Goal: Task Accomplishment & Management: Manage account settings

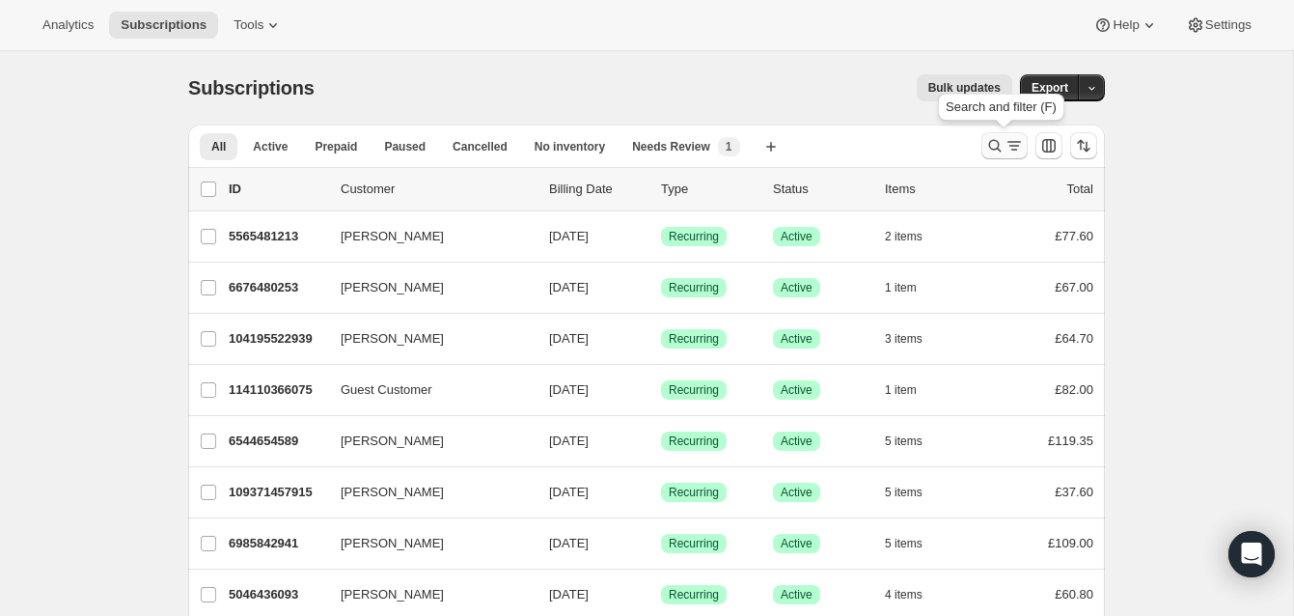
click at [990, 139] on icon "Search and filter results" at bounding box center [994, 145] width 19 height 19
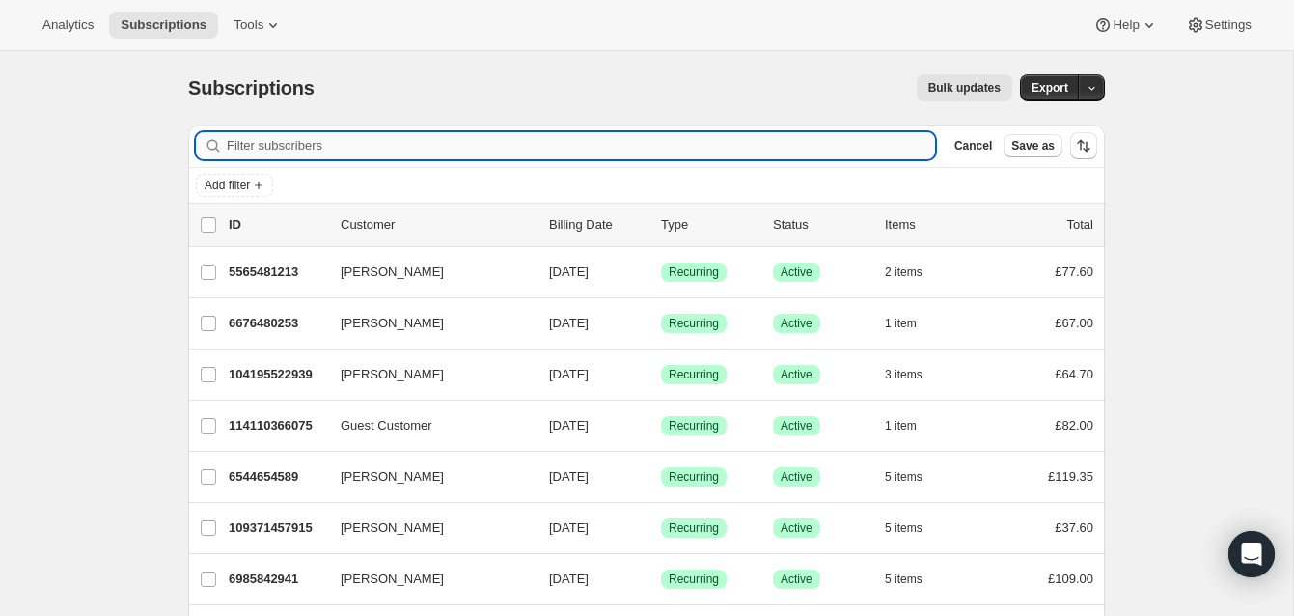
click at [296, 145] on input "Filter subscribers" at bounding box center [581, 145] width 708 height 27
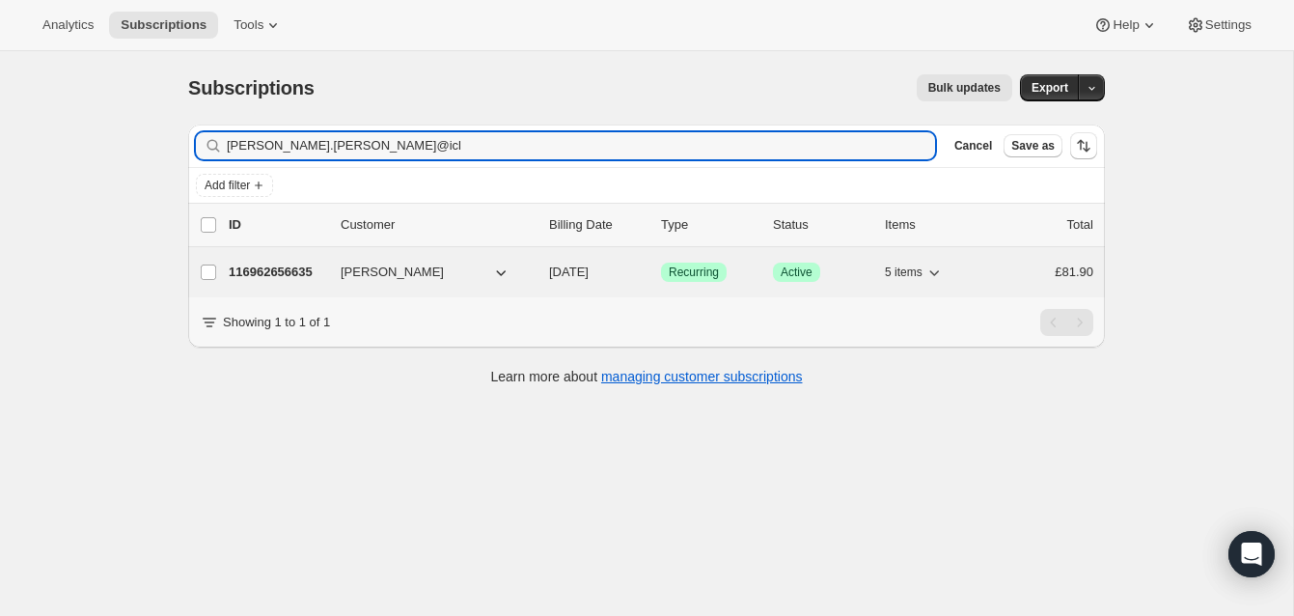
type input "[PERSON_NAME].[PERSON_NAME]@icl"
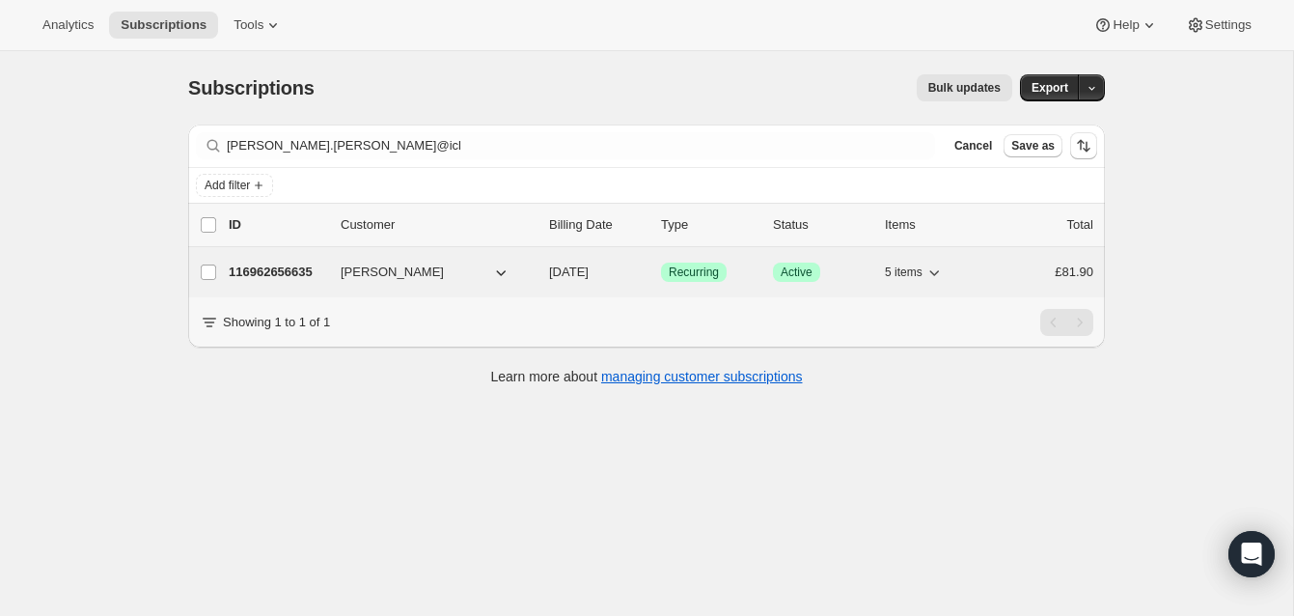
click at [296, 264] on p "116962656635" at bounding box center [277, 271] width 96 height 19
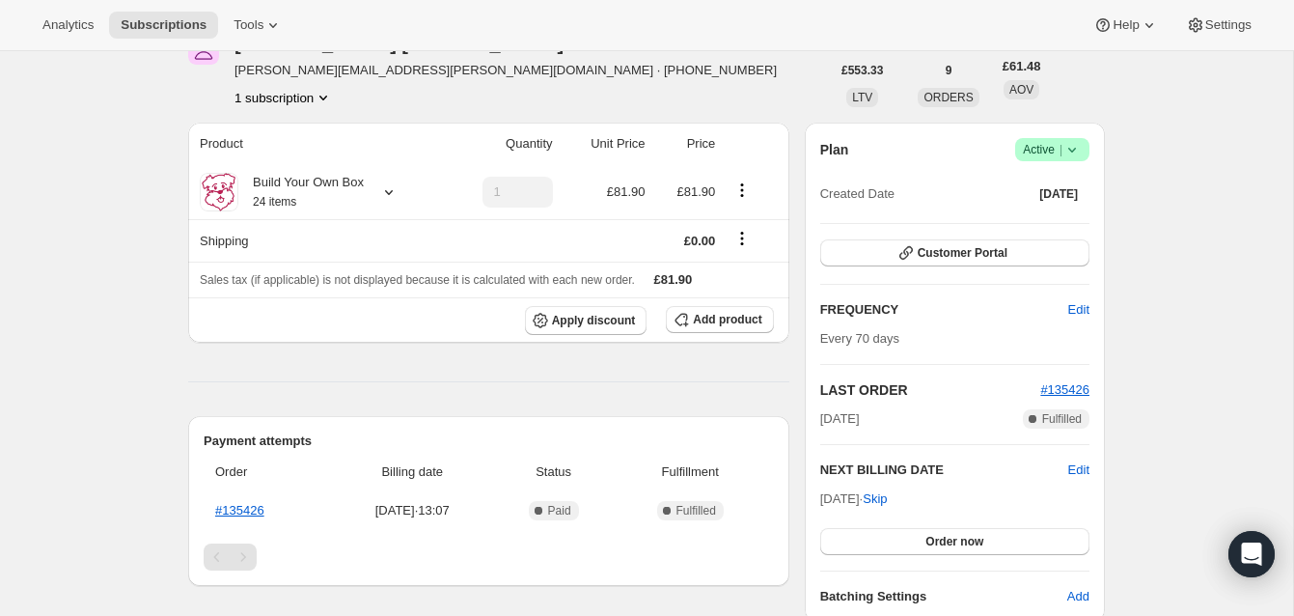
scroll to position [108, 0]
click at [1081, 468] on span "Edit" at bounding box center [1078, 467] width 21 height 19
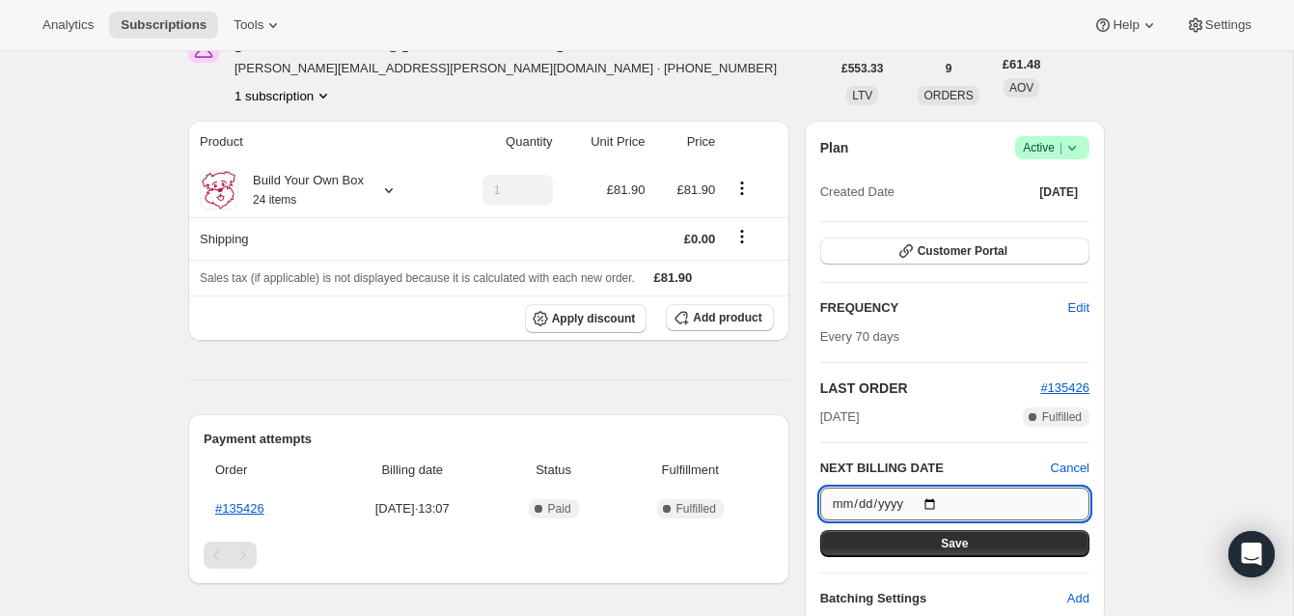
click at [936, 501] on input "[DATE]" at bounding box center [954, 503] width 269 height 33
type input "[DATE]"
click at [1018, 538] on button "Save" at bounding box center [954, 543] width 269 height 27
